Goal: Task Accomplishment & Management: Manage account settings

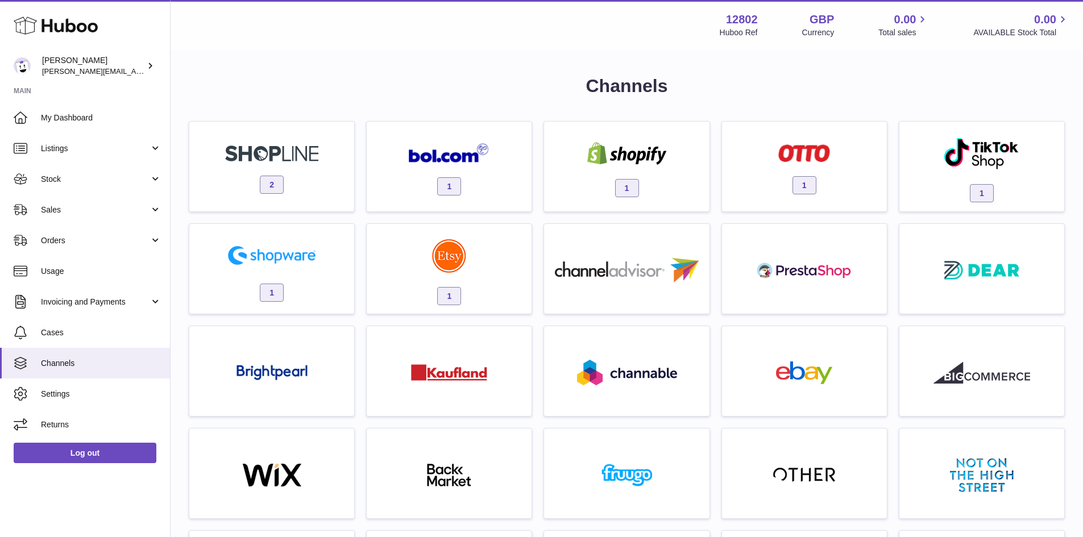
click at [355, 56] on div "Channels 2 1 1 1 1 1 1 For any of these extra channels contact support Multicha…" at bounding box center [627, 541] width 913 height 980
click at [372, 70] on div "Channels 2 1 1 1 1 1 1 For any of these extra channels contact support Multicha…" at bounding box center [627, 541] width 913 height 980
click at [616, 78] on h1 "Channels" at bounding box center [627, 86] width 876 height 24
click at [432, 104] on div "Channels 2 1 1 1 1 1 1 For any of these extra channels contact support Multicha…" at bounding box center [627, 535] width 876 height 923
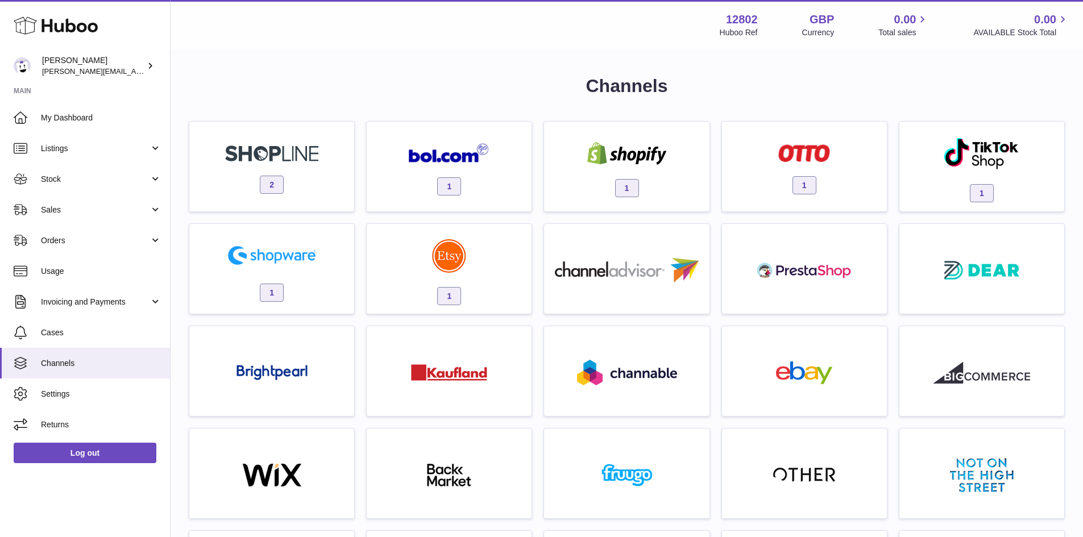
click at [333, 84] on h1 "Channels" at bounding box center [627, 86] width 876 height 24
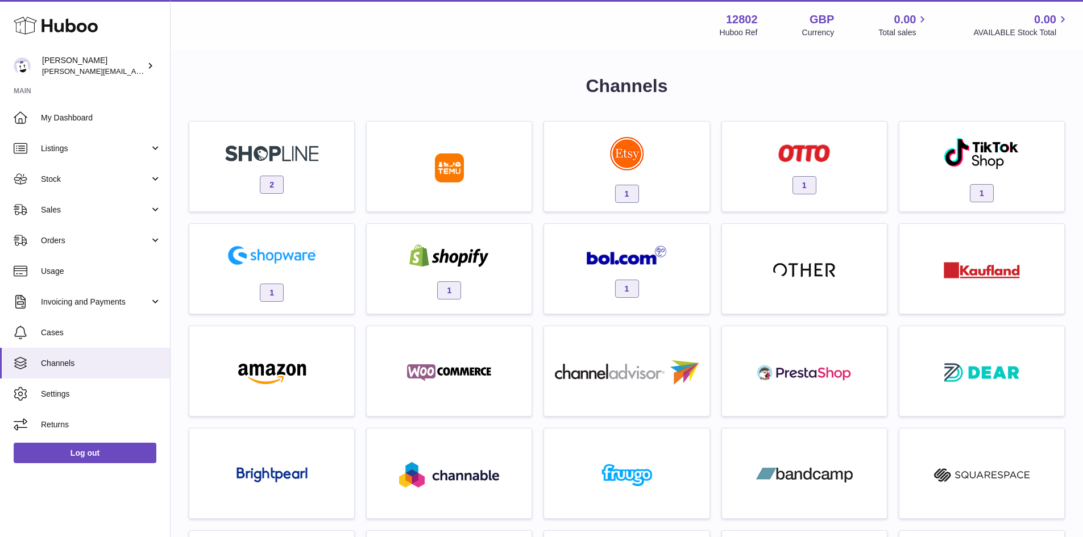
click at [326, 30] on div "Menu Huboo 12802 Huboo Ref GBP Currency 0.00 Total sales 0.00 AVAILABLE Stock T…" at bounding box center [626, 25] width 885 height 26
click at [88, 242] on span "Orders" at bounding box center [95, 240] width 109 height 11
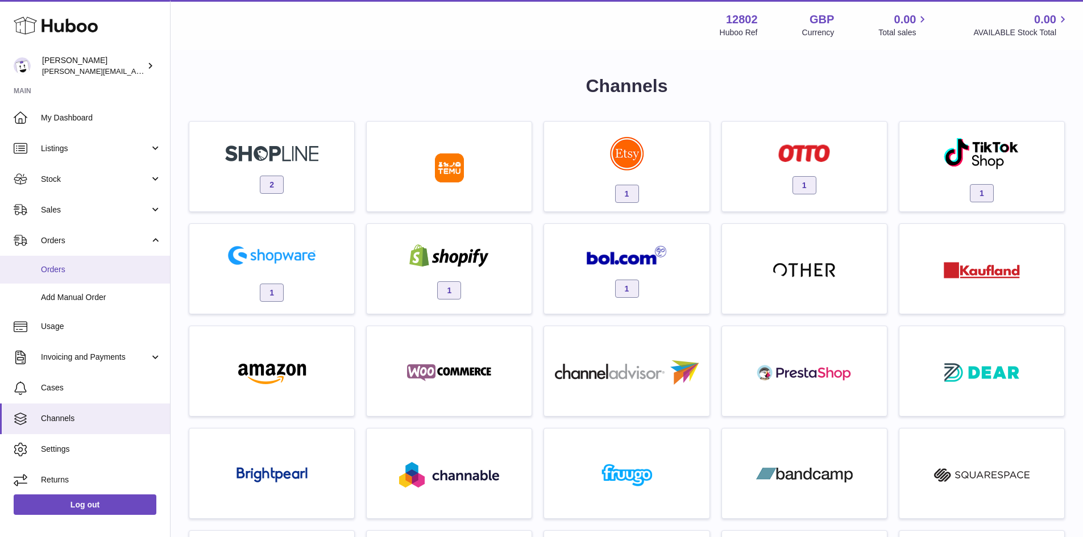
click at [84, 266] on span "Orders" at bounding box center [101, 269] width 121 height 11
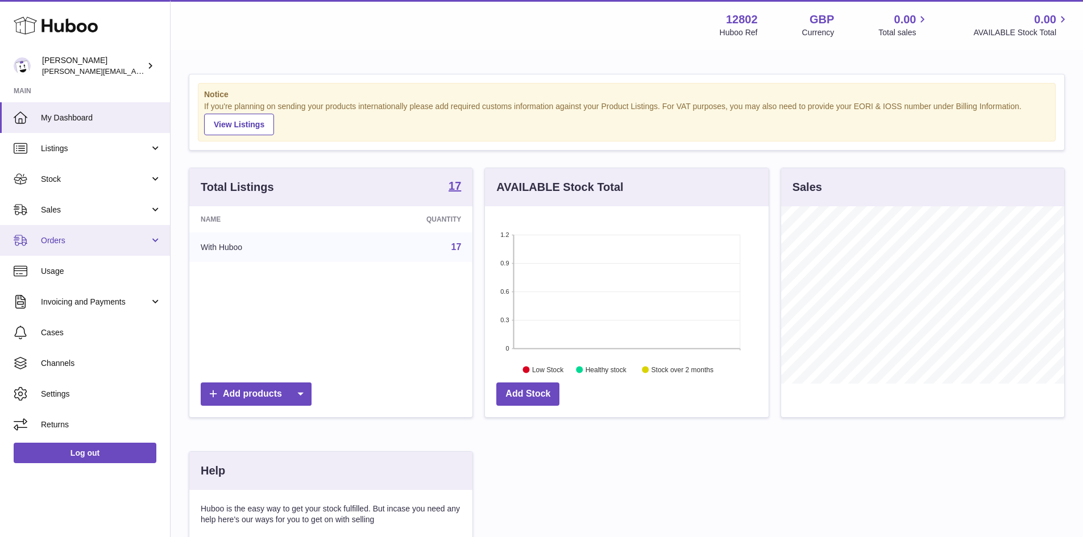
click at [89, 235] on span "Orders" at bounding box center [95, 240] width 109 height 11
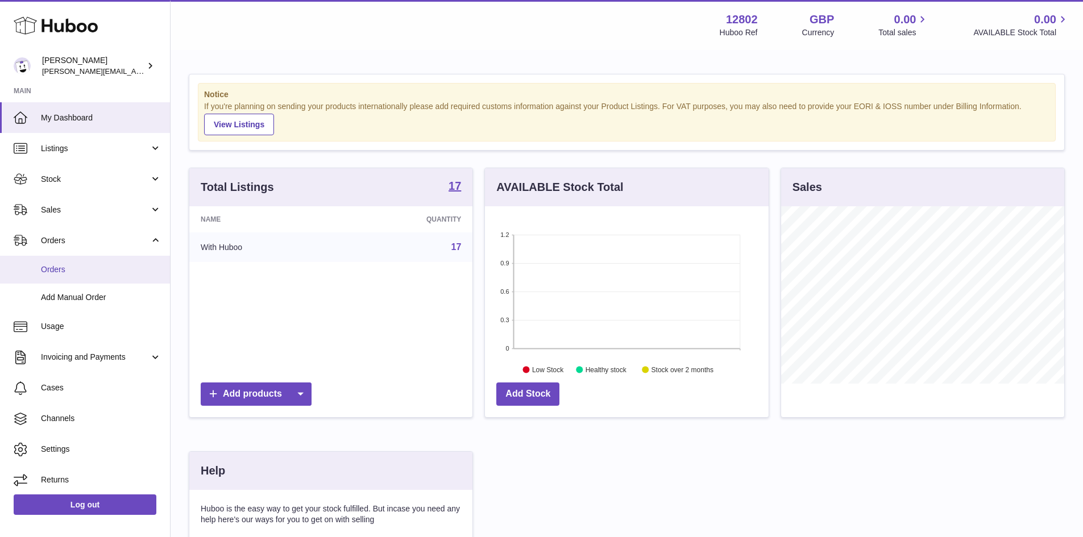
click at [77, 263] on link "Orders" at bounding box center [85, 270] width 170 height 28
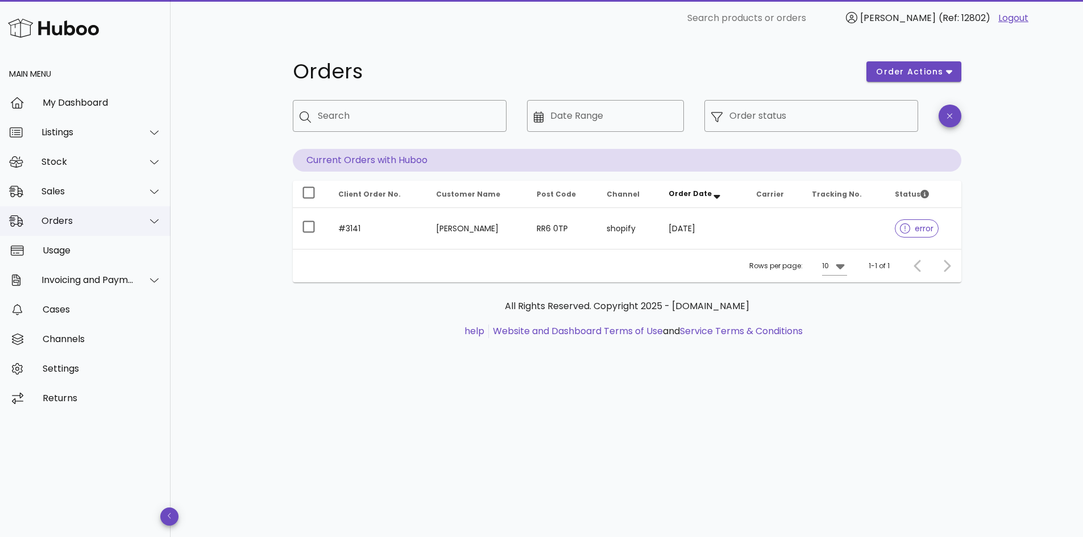
click at [83, 222] on div "Orders" at bounding box center [88, 220] width 93 height 11
click at [281, 372] on div "Orders order actions ​ Search ​ Date Range ​ Order status Current Orders with H…" at bounding box center [627, 205] width 723 height 338
click at [77, 500] on div "Main Menu My Dashboard Listings Stock Sales Orders Orders Add Manual Order Usag…" at bounding box center [85, 296] width 171 height 481
click at [349, 422] on div "Orders order actions ​ Search ​ Date Range ​ Order status Current Orders with H…" at bounding box center [627, 286] width 913 height 501
click at [424, 405] on div "Orders order actions ​ Search ​ Date Range ​ Order status Current Orders with H…" at bounding box center [627, 286] width 913 height 501
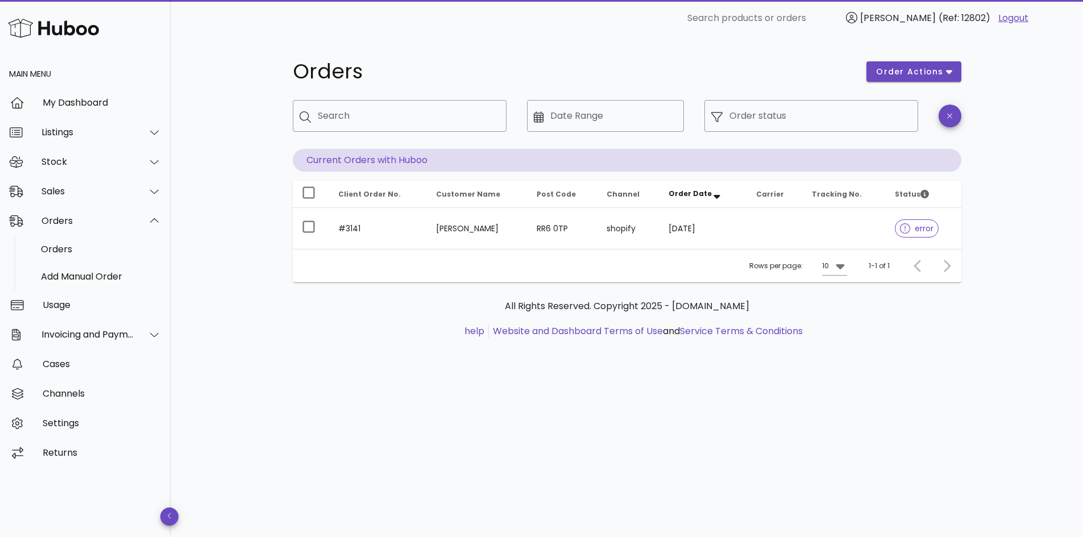
click at [523, 398] on div "Orders order actions ​ Search ​ Date Range ​ Order status Current Orders with H…" at bounding box center [627, 286] width 913 height 501
click at [267, 248] on div "Orders order actions ​ Search ​ Date Range ​ Order status Current Orders with H…" at bounding box center [627, 205] width 723 height 338
click at [704, 61] on h1 "Orders" at bounding box center [573, 71] width 561 height 20
